Goal: Book appointment/travel/reservation

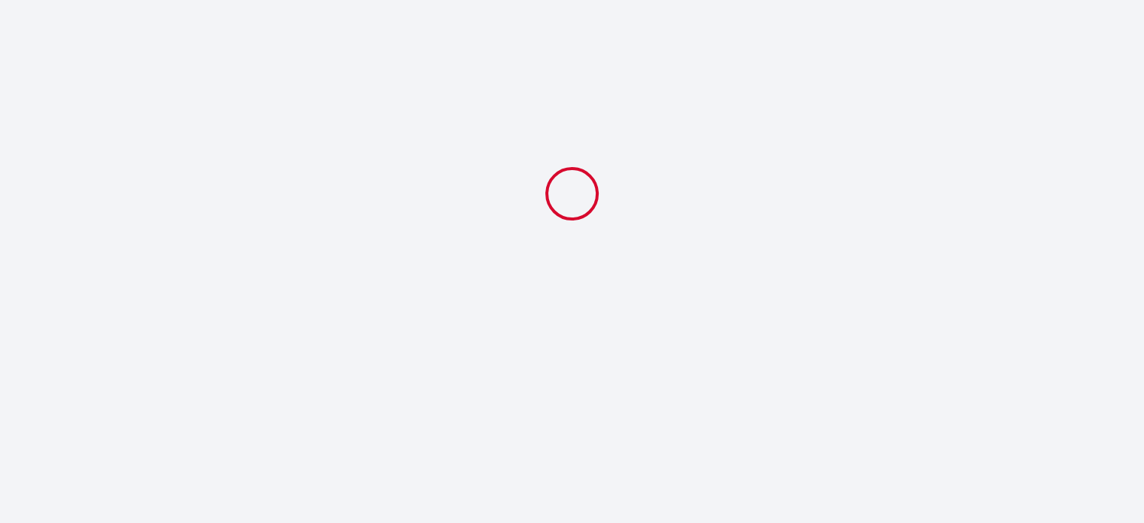
select select
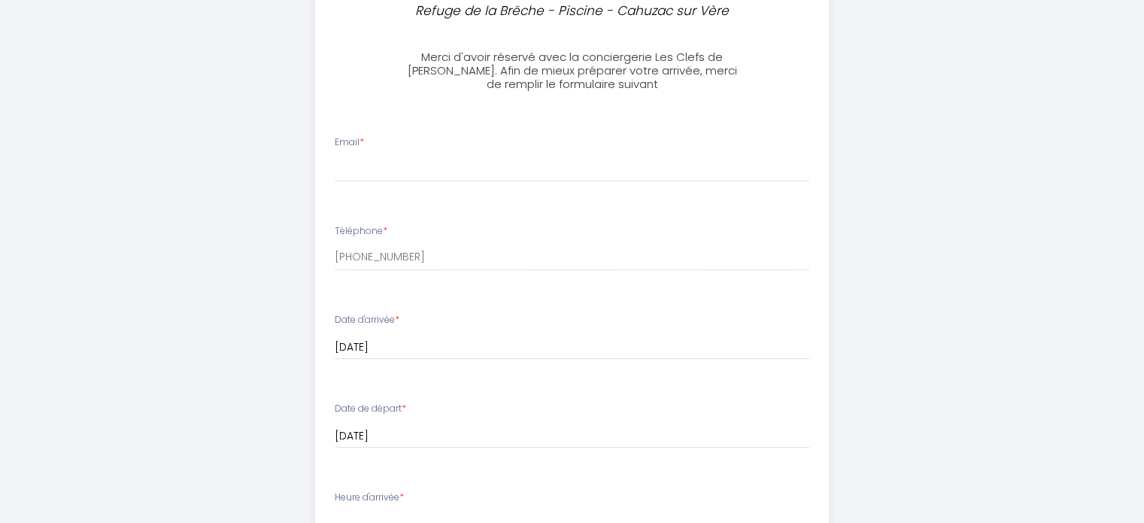
scroll to position [578, 0]
click at [406, 147] on div "Email *" at bounding box center [572, 161] width 494 height 47
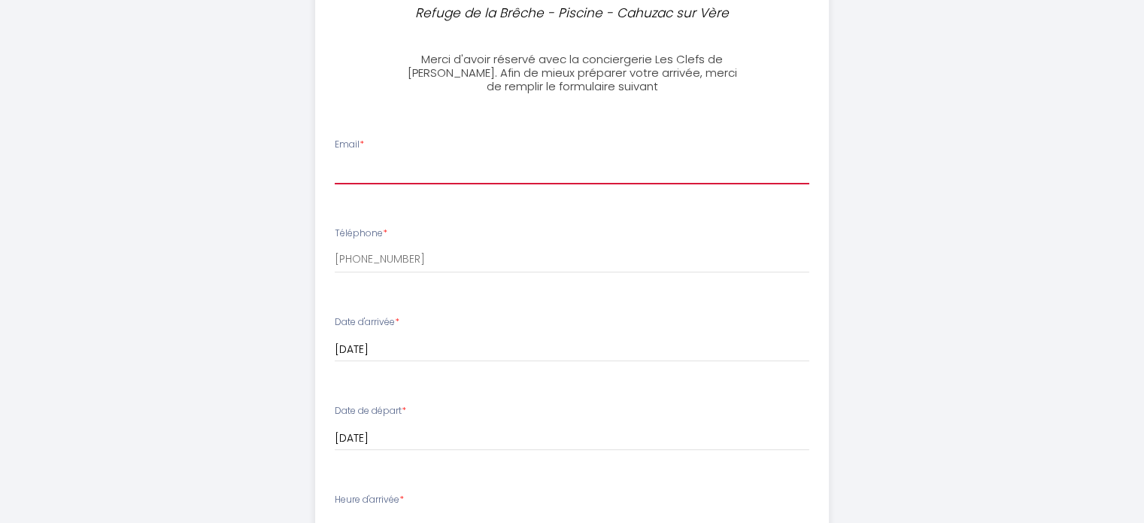
click at [362, 178] on input "Email *" at bounding box center [572, 170] width 475 height 27
type input "[EMAIL_ADDRESS][DOMAIN_NAME]"
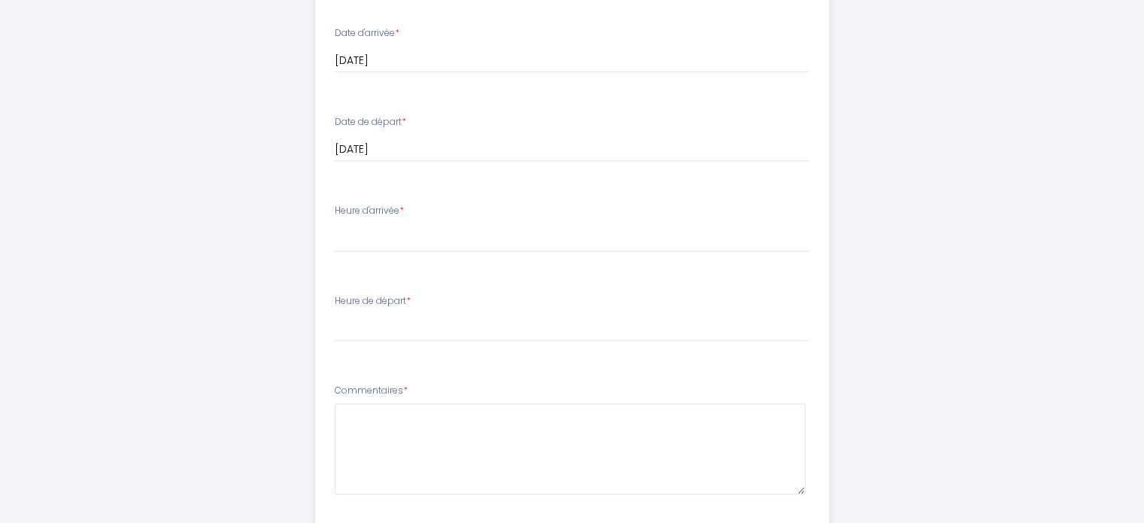
scroll to position [866, 0]
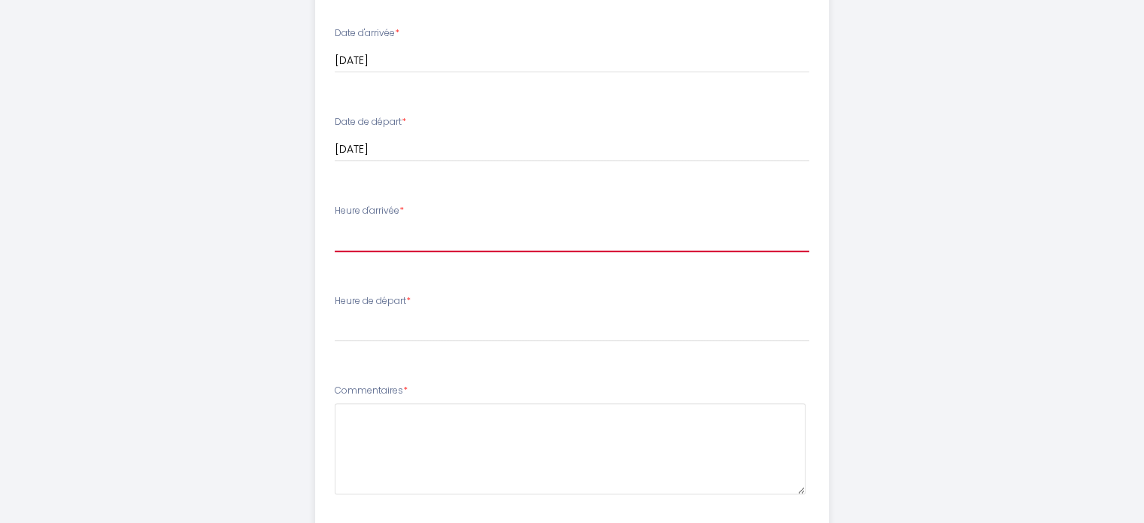
click at [390, 225] on select "15:00 15:30 16:00 16:30 17:00 17:30 18:00" at bounding box center [572, 237] width 475 height 29
select select "15:00"
click at [335, 223] on select "15:00 15:30 16:00 16:30 17:00 17:30 18:00" at bounding box center [572, 237] width 475 height 29
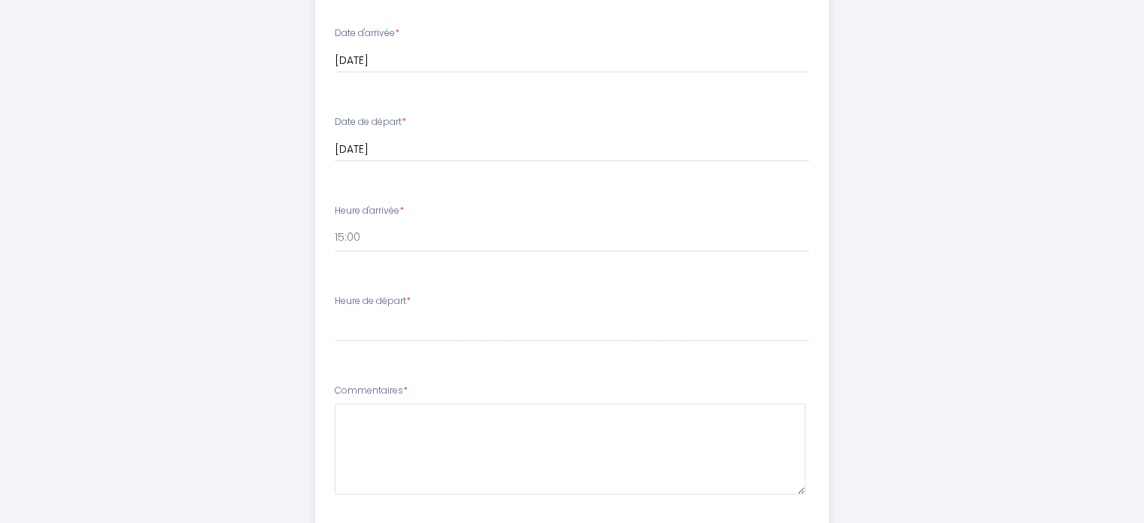
click at [418, 304] on div "Heure de départ * 00:00 00:30 01:00 01:30 02:00 02:30 03:00 03:30 04:00 04:30 0…" at bounding box center [572, 318] width 475 height 48
click at [393, 304] on label "Heure de départ *" at bounding box center [373, 301] width 76 height 14
click at [384, 315] on select "00:00 00:30 01:00 01:30 02:00 02:30 03:00 03:30 04:00 04:30 05:00 05:30 06:00 0…" at bounding box center [572, 327] width 475 height 29
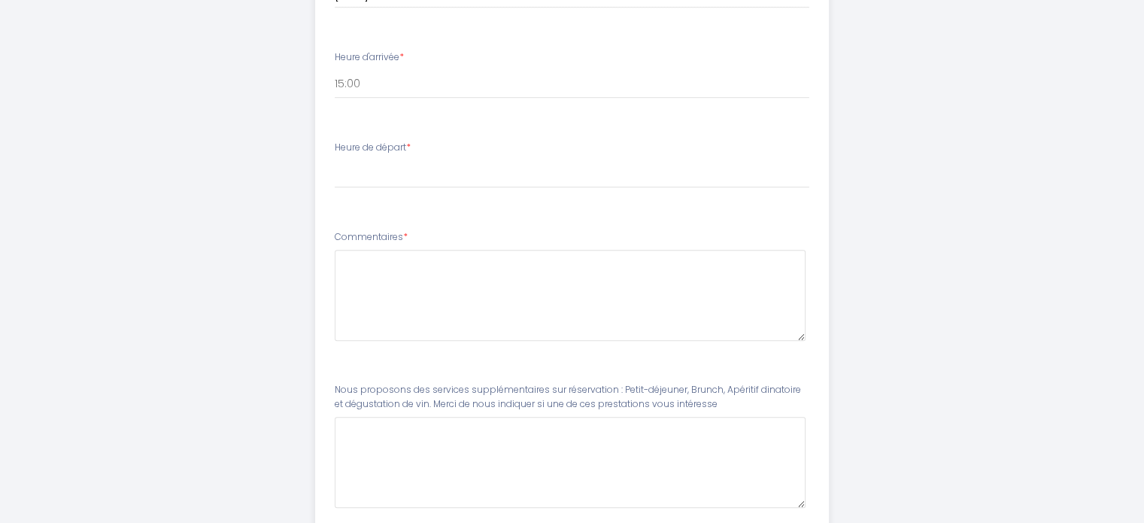
scroll to position [1027, 0]
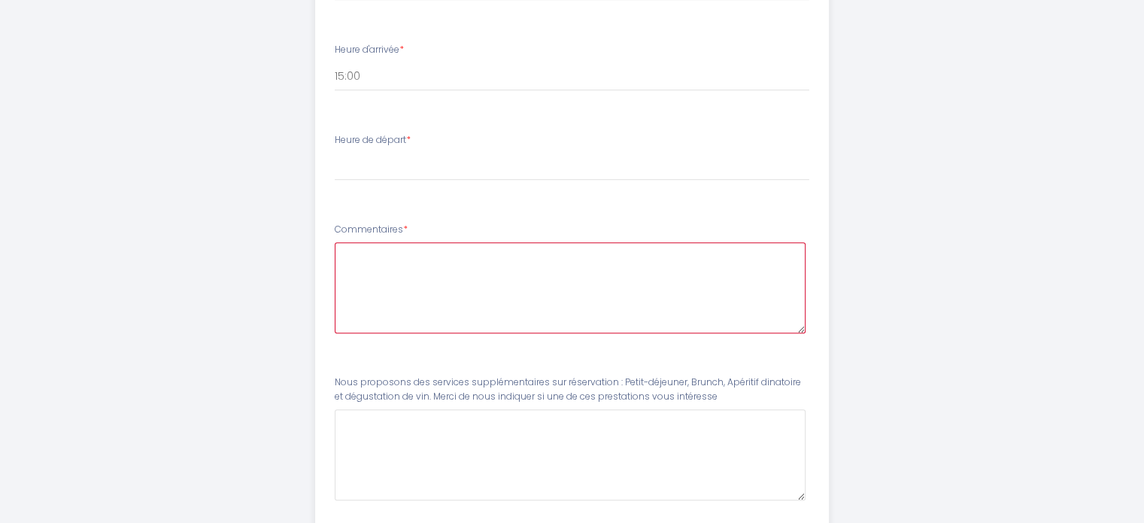
click at [378, 252] on textarea at bounding box center [570, 287] width 471 height 91
click at [517, 252] on textarea "Bonjour, nous vous contacterons pour vous confirmer l'heure d'arrivée." at bounding box center [570, 287] width 471 height 91
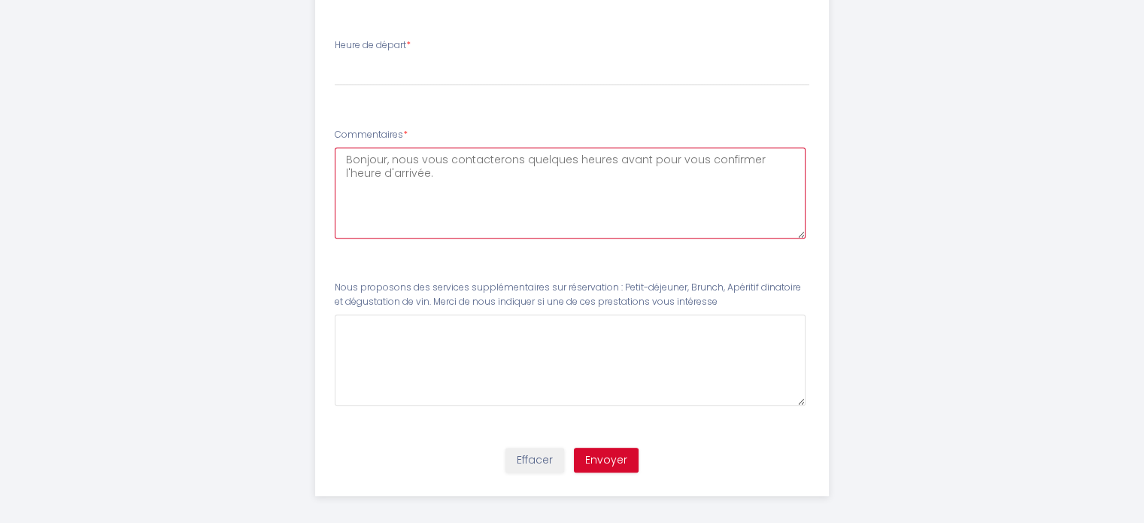
scroll to position [1131, 0]
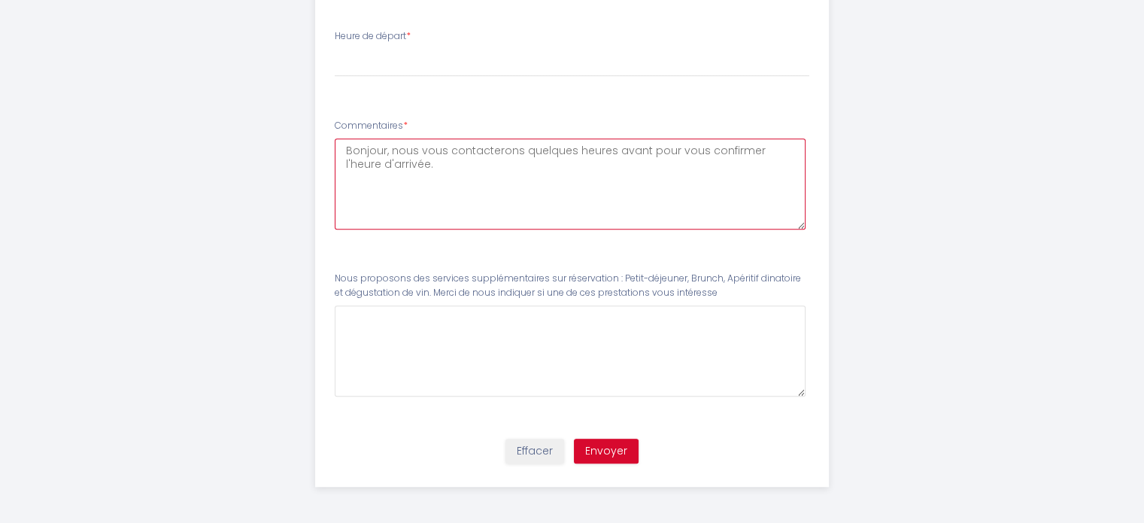
type textarea "Bonjour, nous vous contacterons quelques heures avant pour vous confirmer l'heu…"
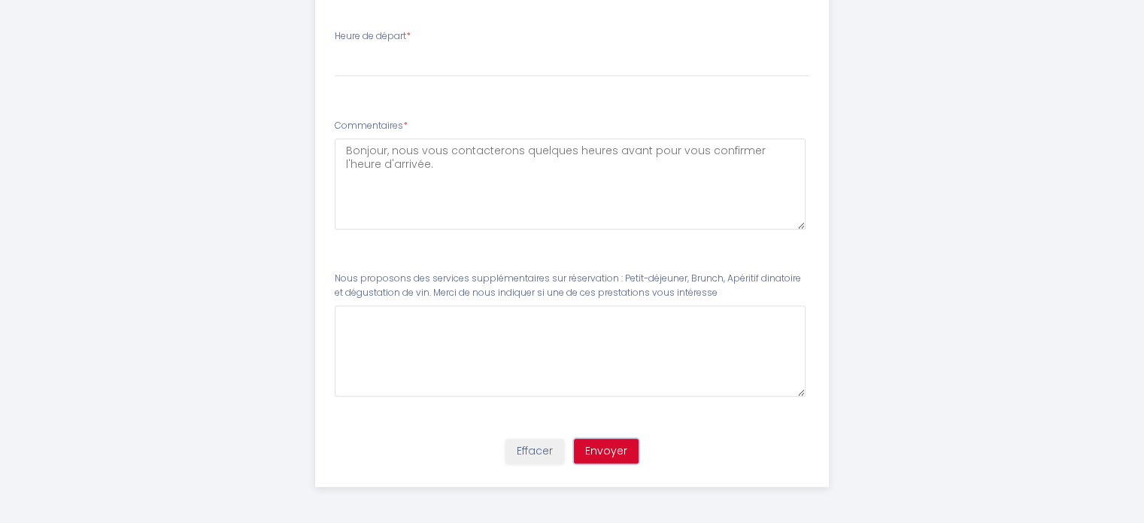
click at [599, 451] on button "Envoyer" at bounding box center [606, 451] width 65 height 26
click at [378, 62] on select "00:00 00:30 01:00 01:30 02:00 02:30 03:00 03:30 04:00 04:30 05:00 05:30 06:00 0…" at bounding box center [572, 62] width 475 height 29
select select "10:00"
click at [335, 48] on select "00:00 00:30 01:00 01:30 02:00 02:30 03:00 03:30 04:00 04:30 05:00 05:30 06:00 0…" at bounding box center [572, 62] width 475 height 29
click at [608, 449] on button "Envoyer" at bounding box center [606, 451] width 65 height 26
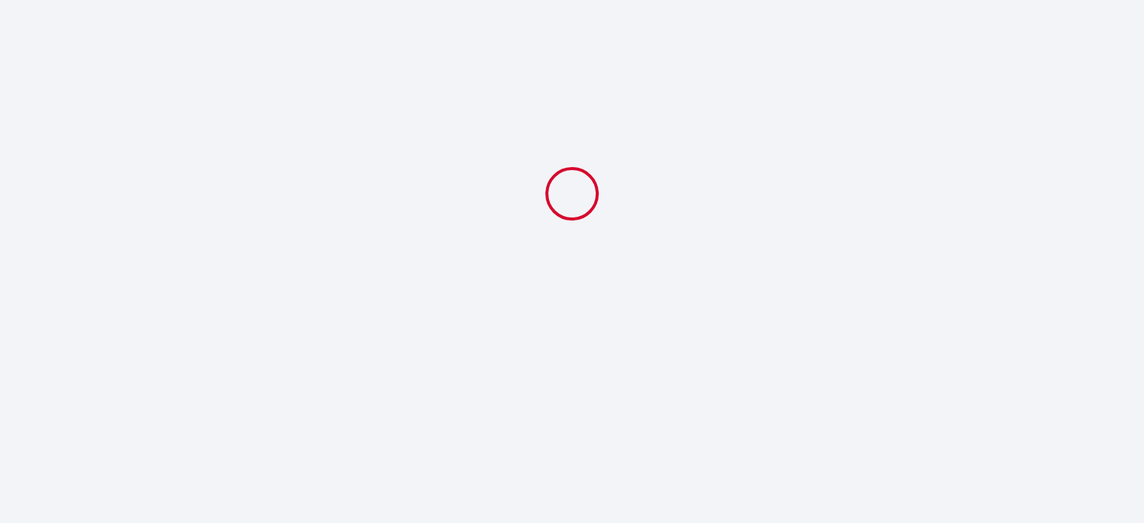
scroll to position [0, 0]
select select "10:00"
